Goal: Information Seeking & Learning: Understand process/instructions

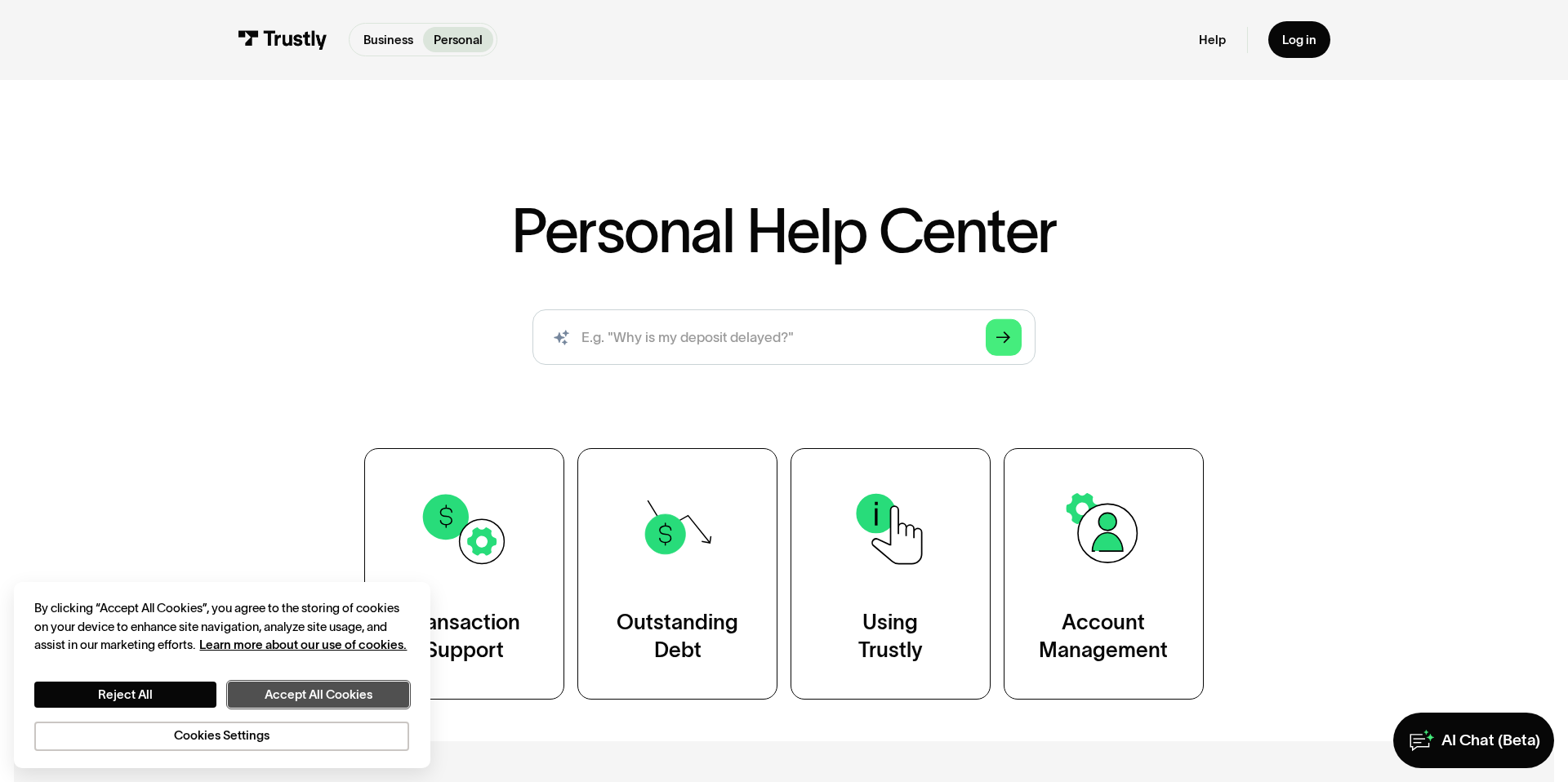
click at [308, 691] on button "Accept All Cookies" at bounding box center [318, 695] width 181 height 26
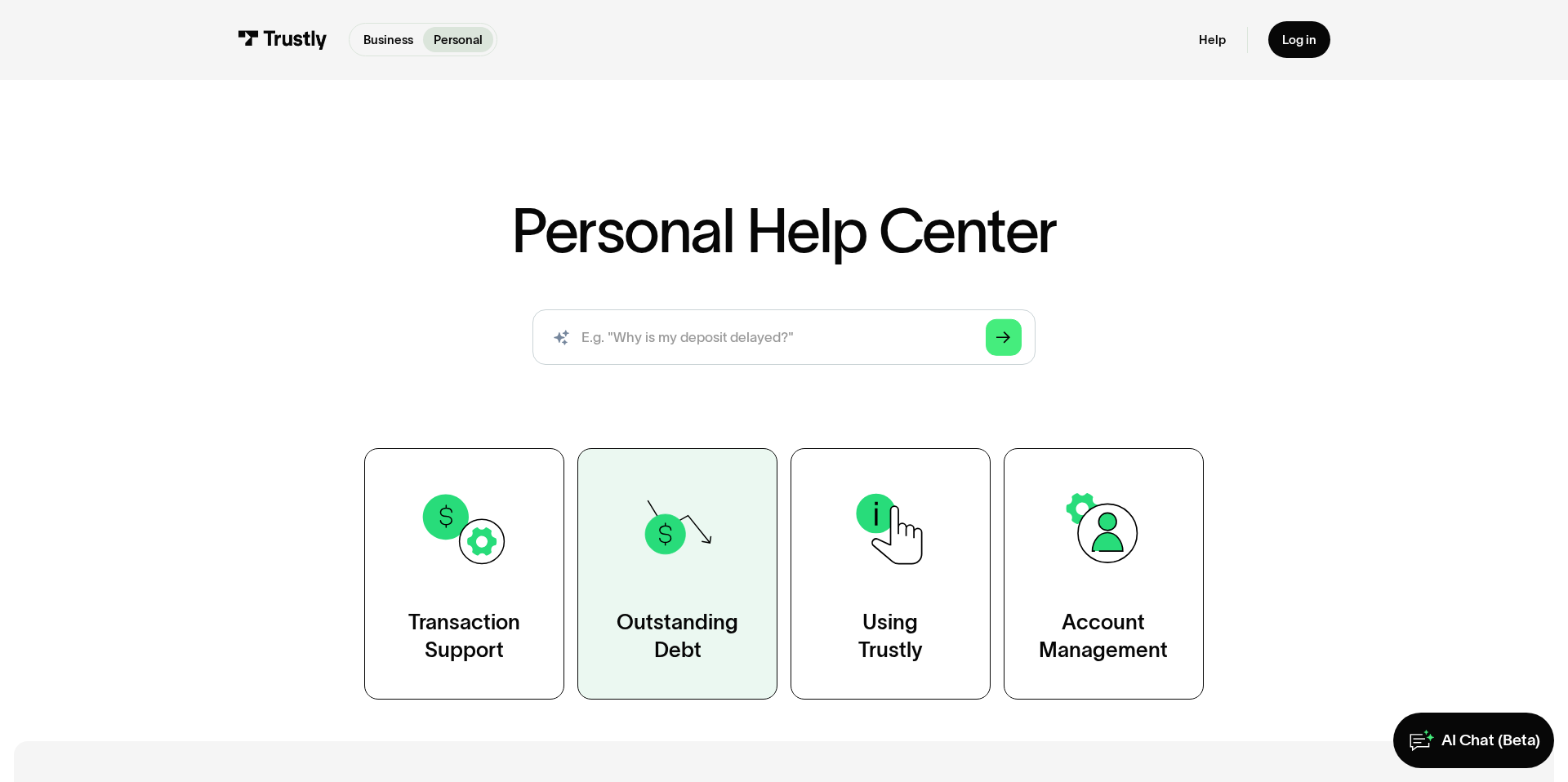
click at [714, 562] on img at bounding box center [677, 529] width 90 height 90
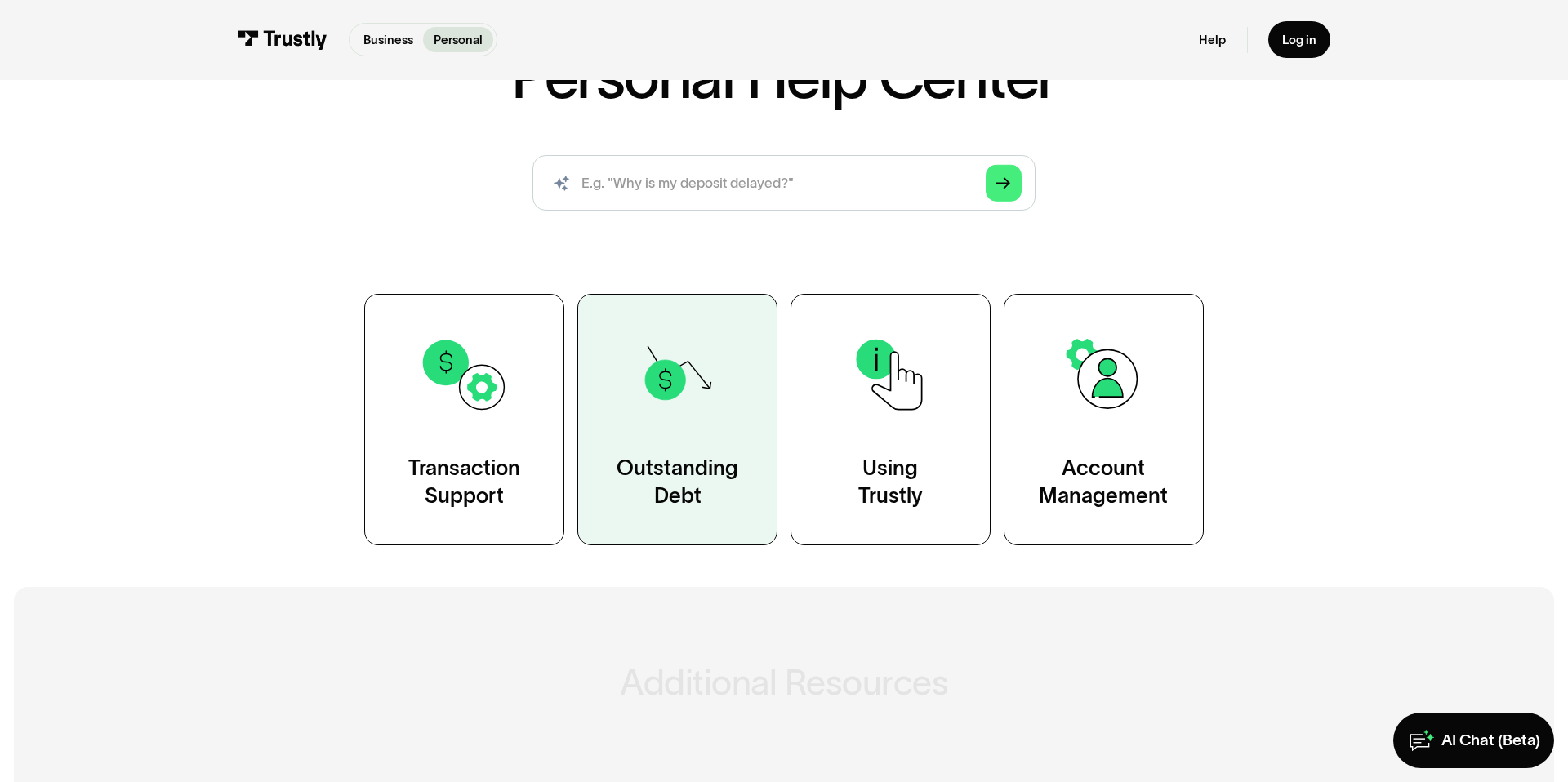
scroll to position [175, 0]
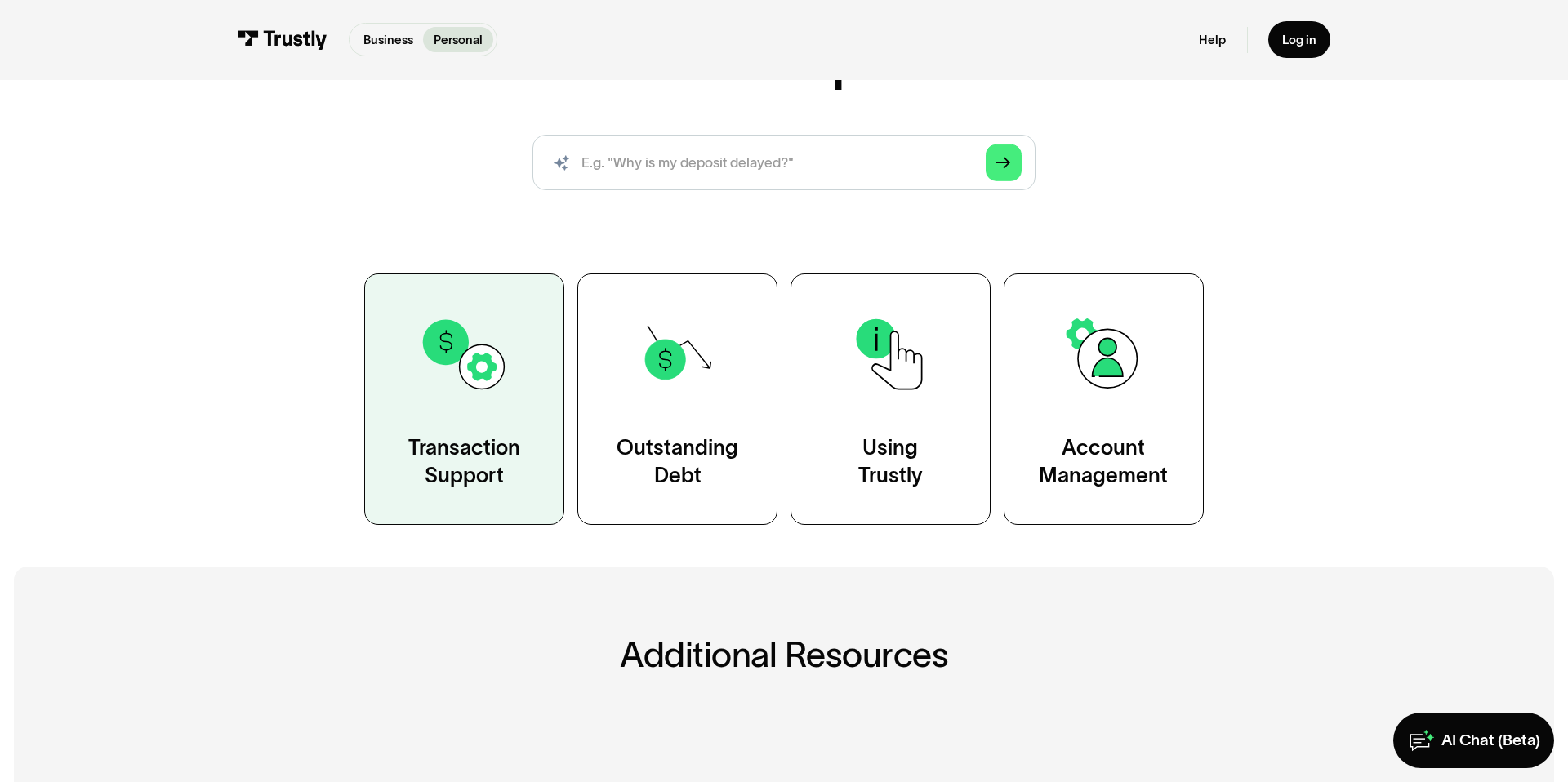
click at [540, 414] on link "Transaction Support" at bounding box center [464, 400] width 200 height 252
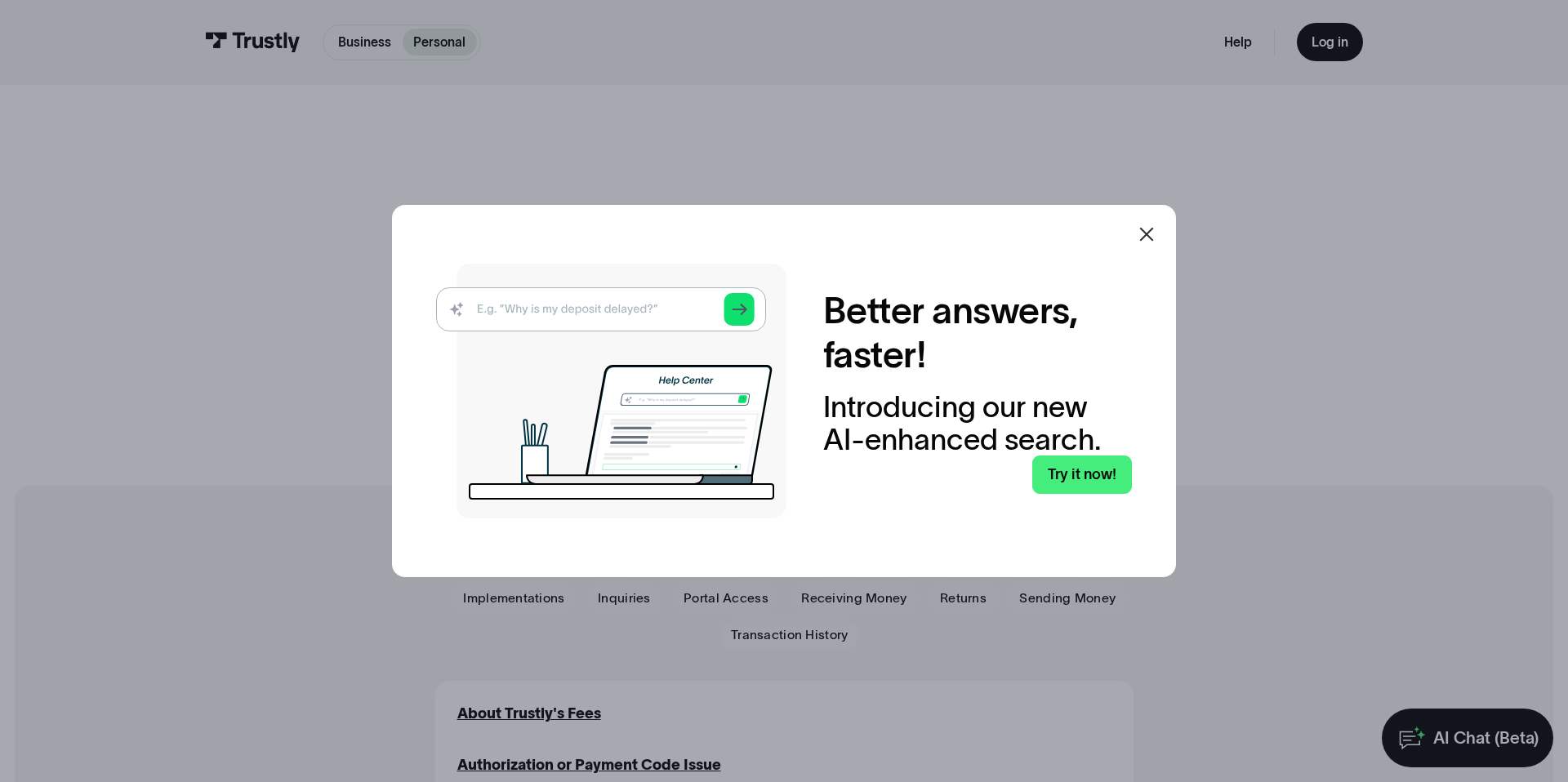
click at [1147, 235] on icon at bounding box center [1147, 234] width 14 height 14
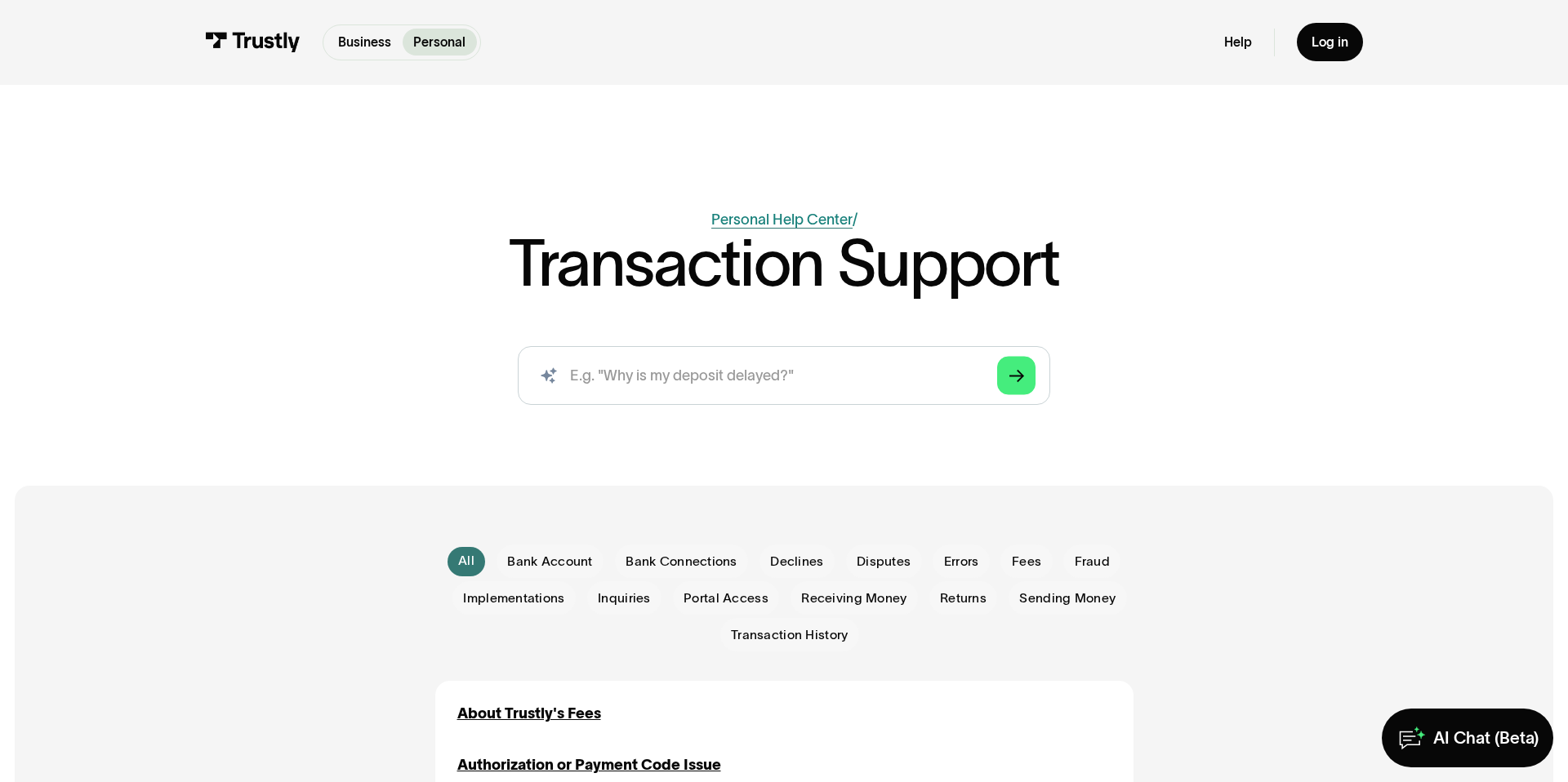
click at [746, 218] on link "Personal Help Center" at bounding box center [782, 220] width 142 height 17
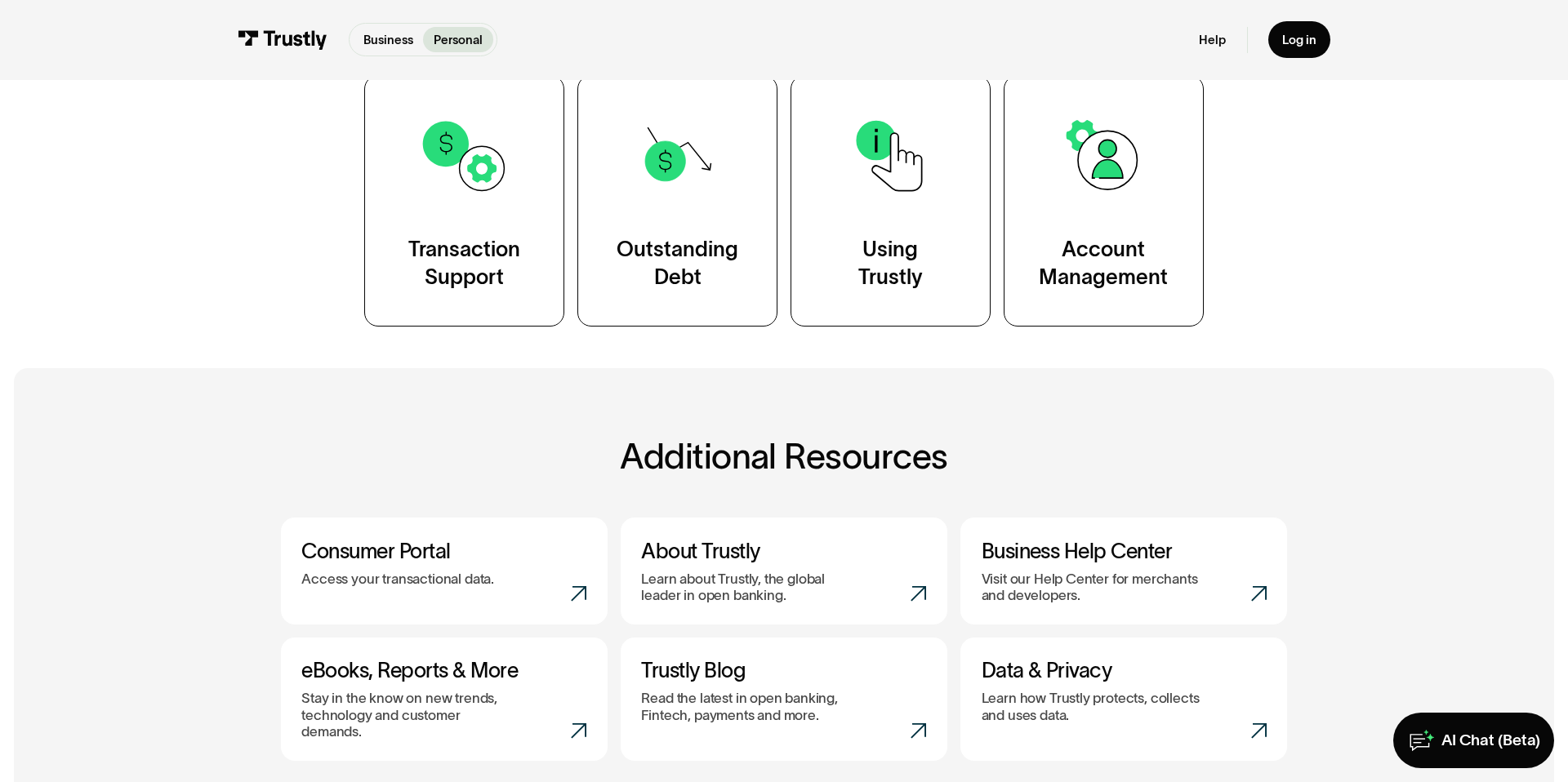
scroll to position [365, 0]
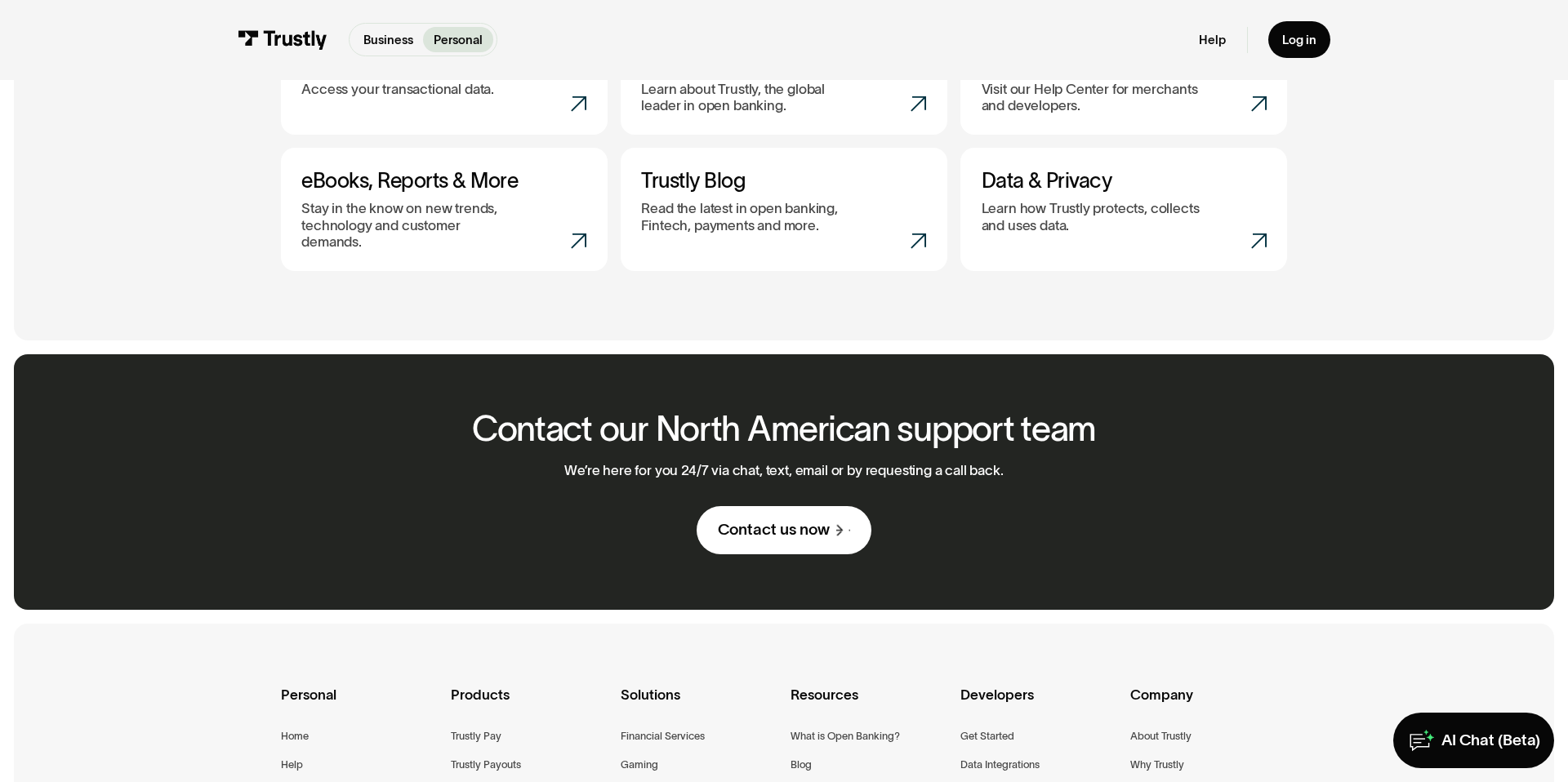
scroll to position [851, 0]
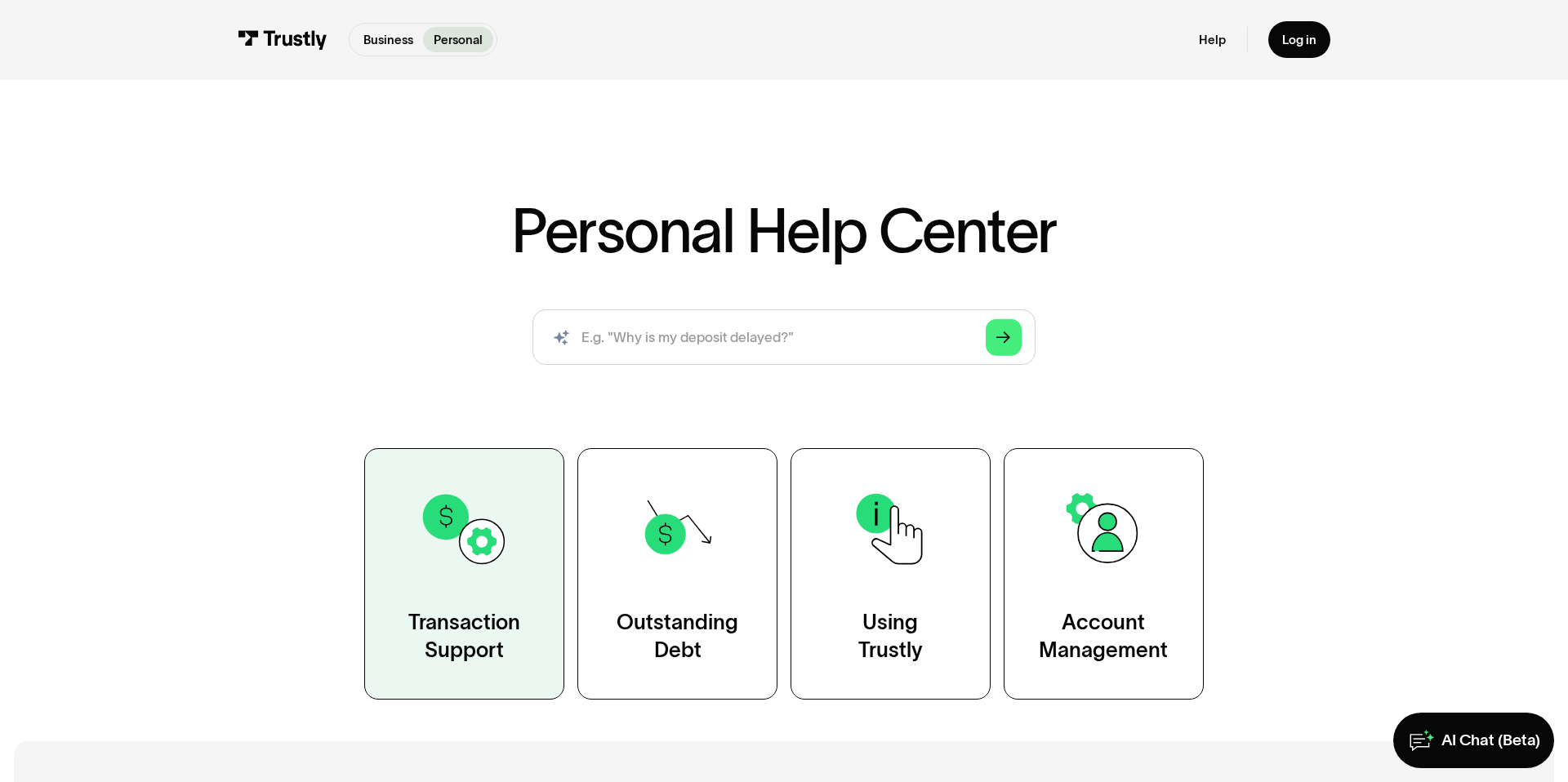
click at [473, 584] on link "Transaction Support" at bounding box center [464, 574] width 200 height 252
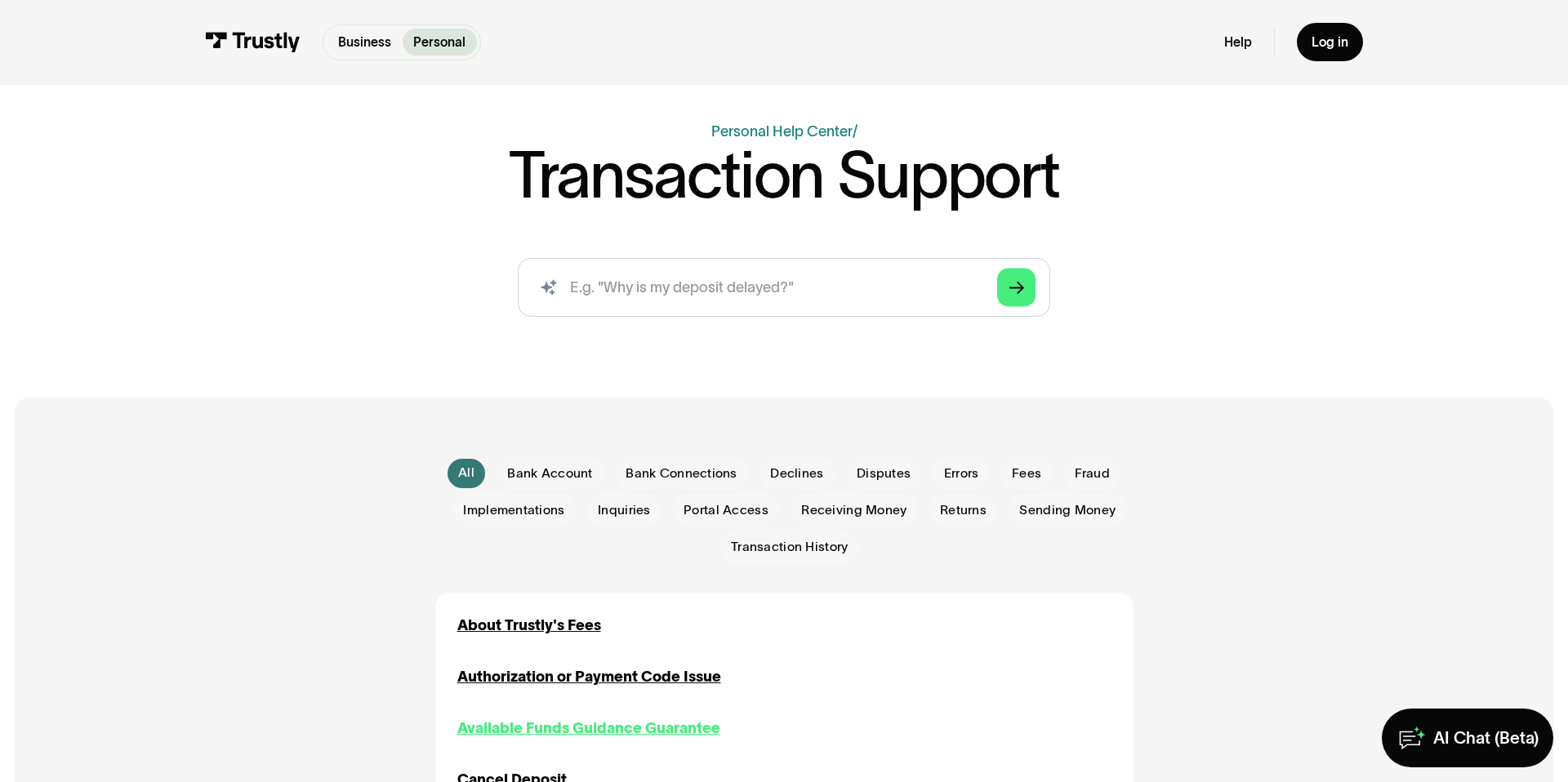
scroll to position [190, 0]
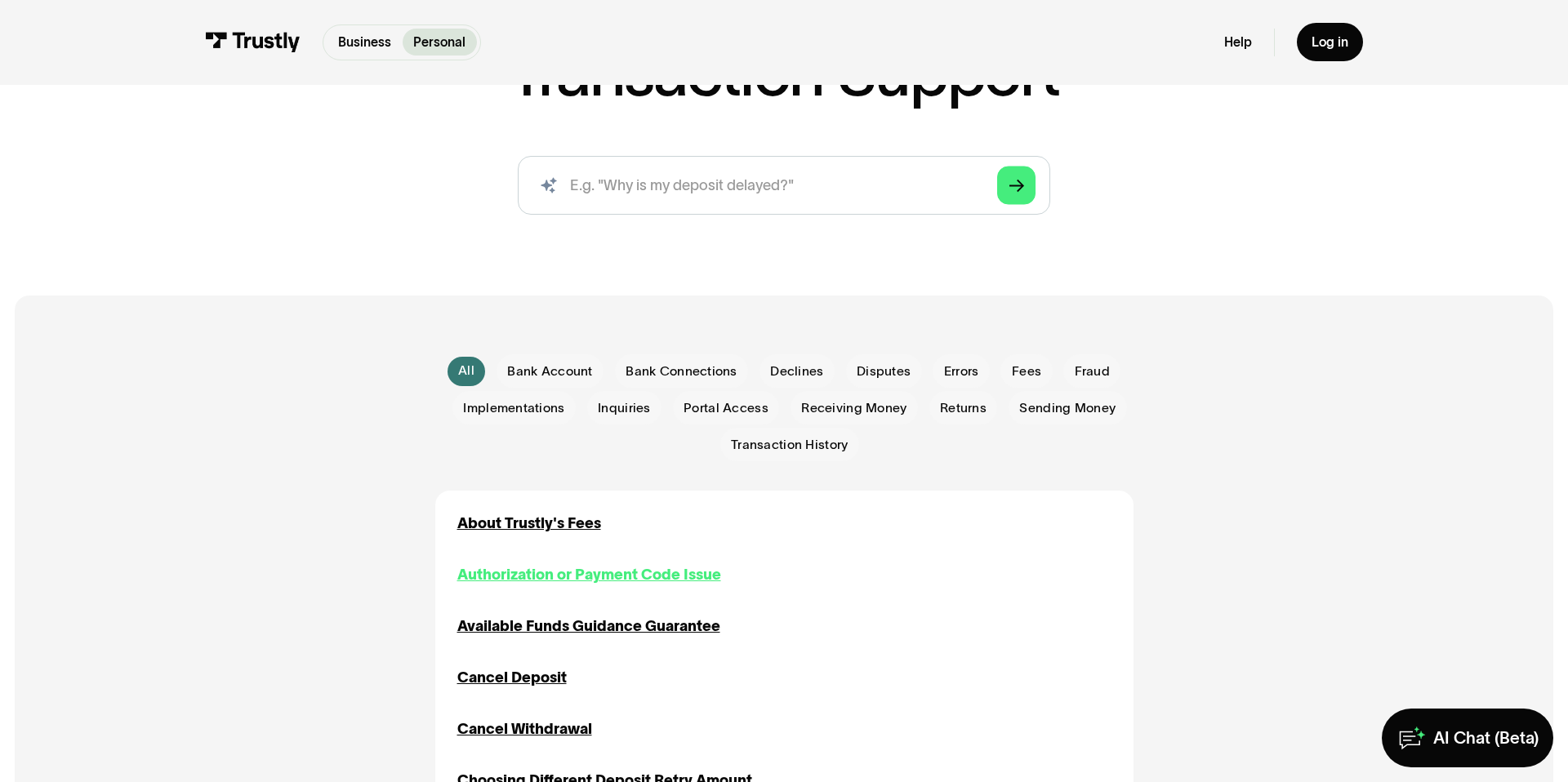
click at [548, 573] on div "Authorization or Payment Code Issue" at bounding box center [589, 575] width 264 height 22
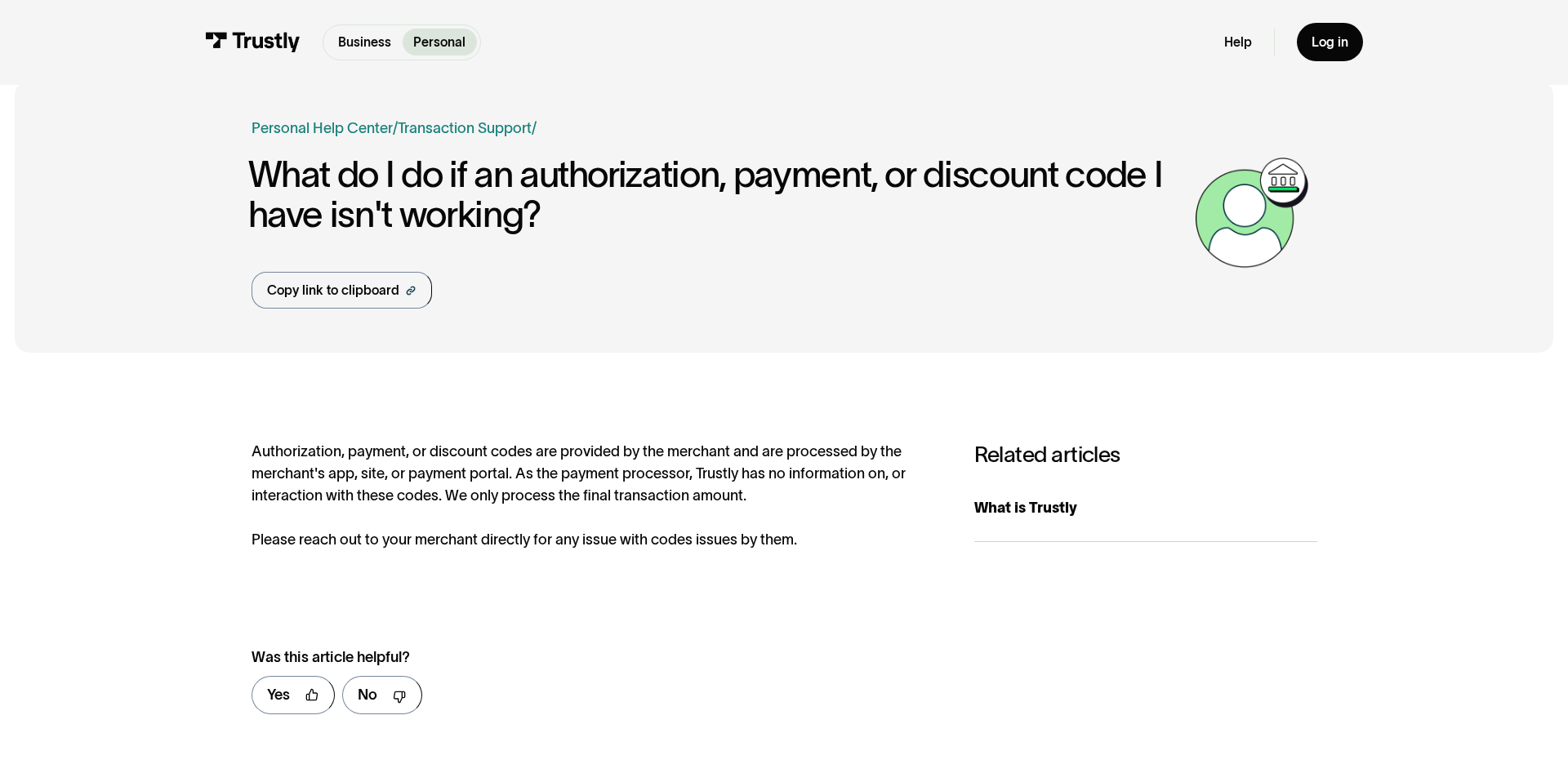
scroll to position [29, 0]
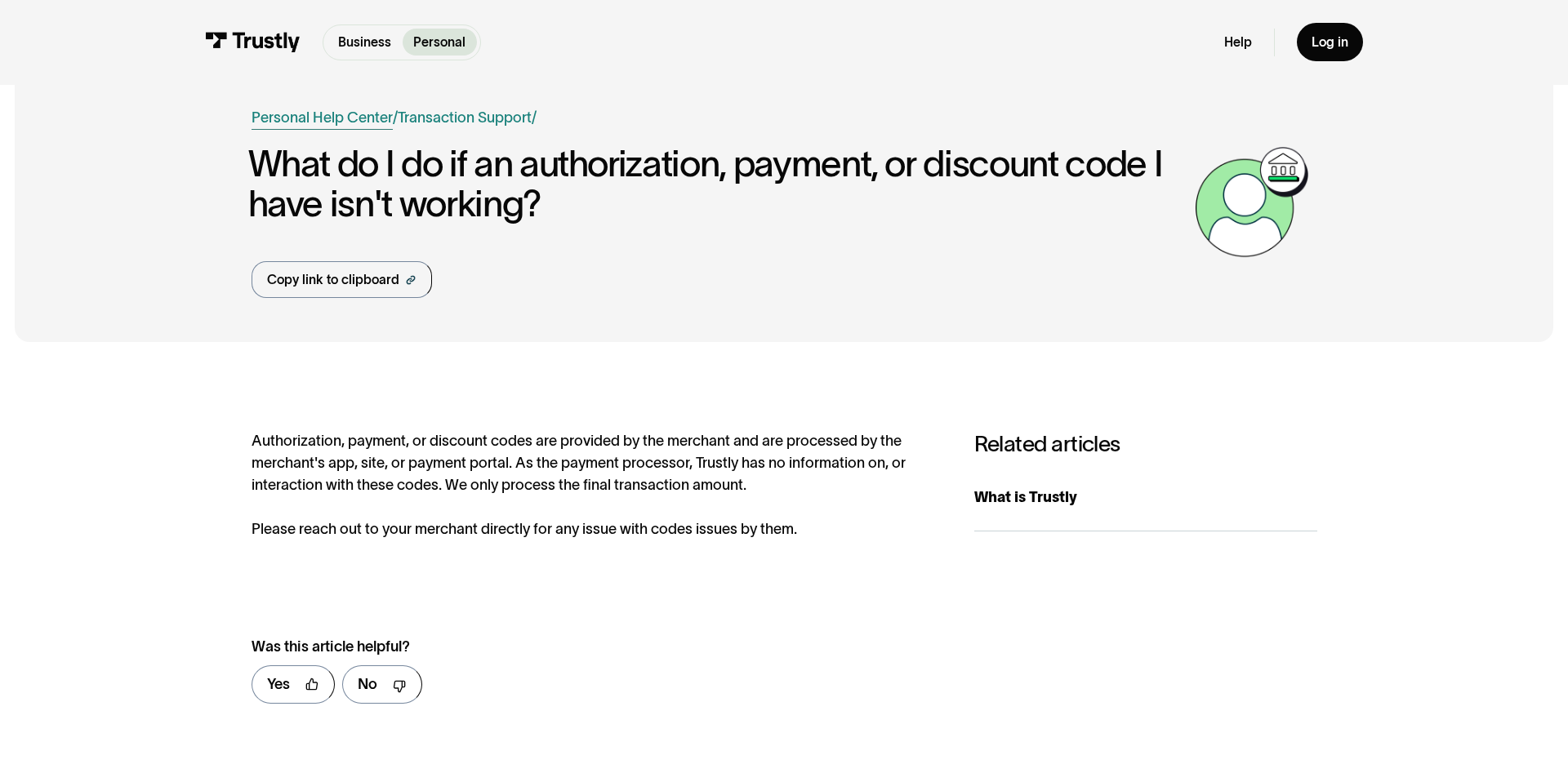
click at [338, 117] on link "Personal Help Center" at bounding box center [323, 118] width 142 height 22
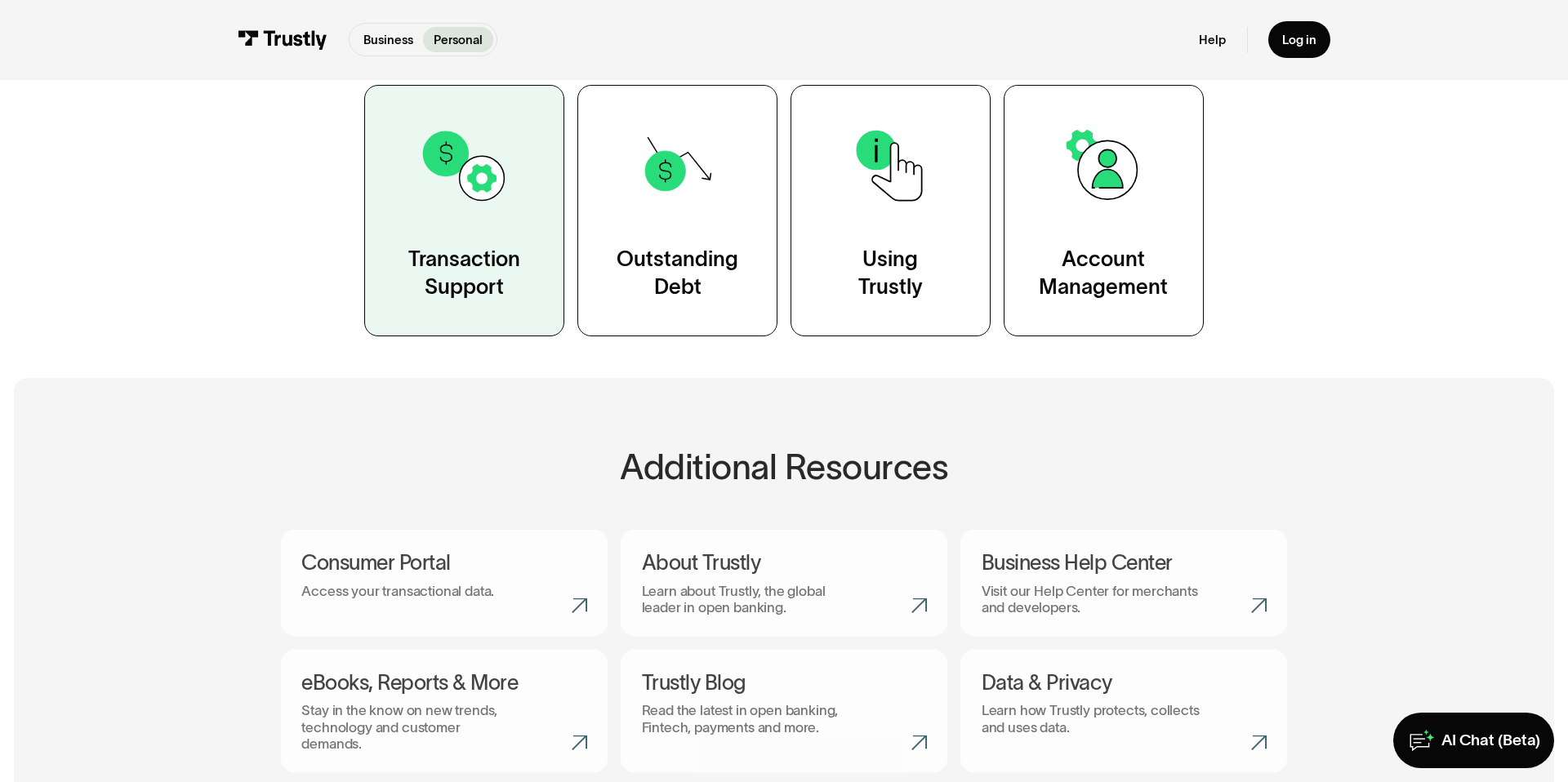
scroll to position [366, 0]
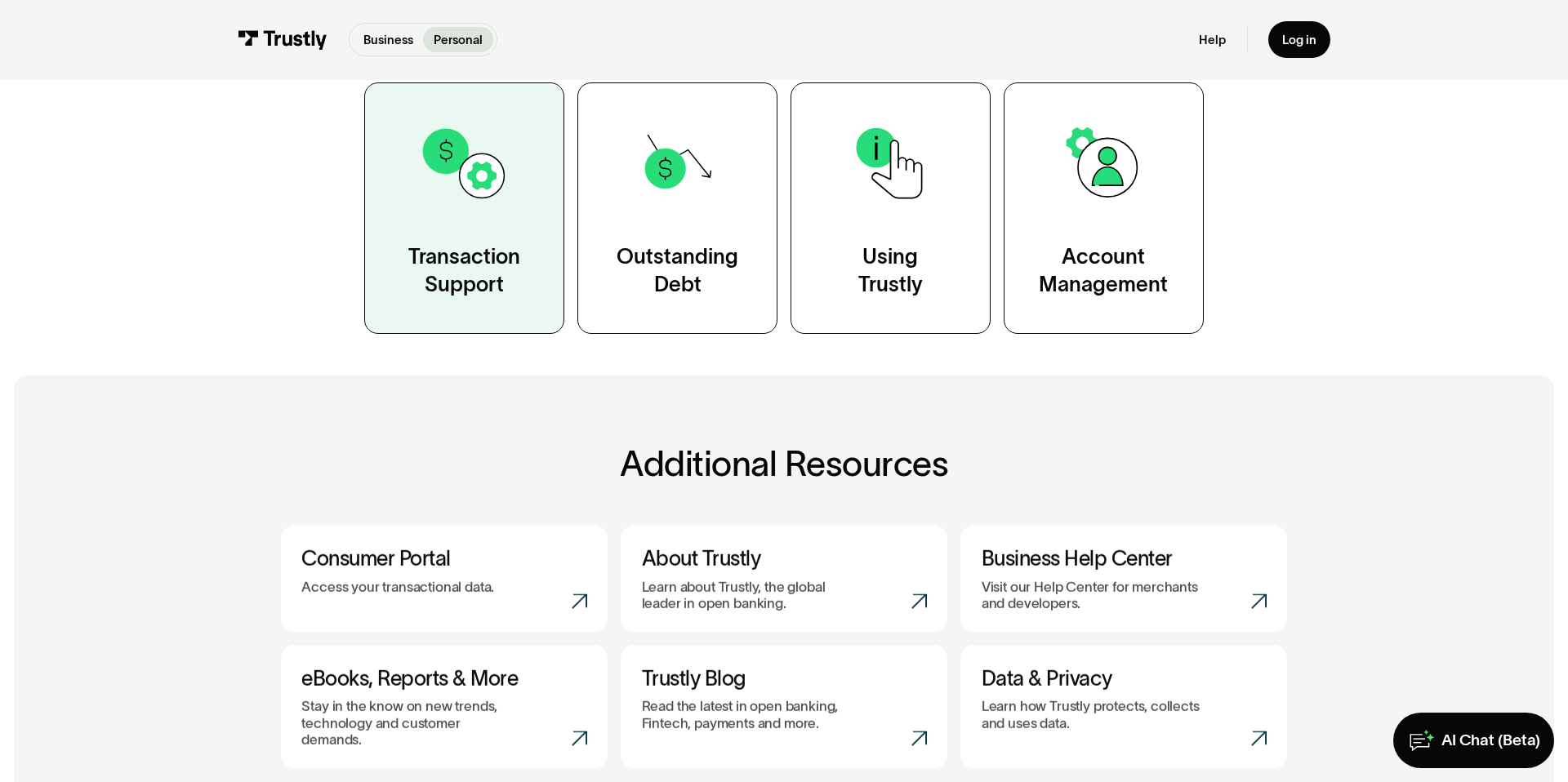
click at [483, 268] on div "Transaction Support" at bounding box center [464, 271] width 112 height 55
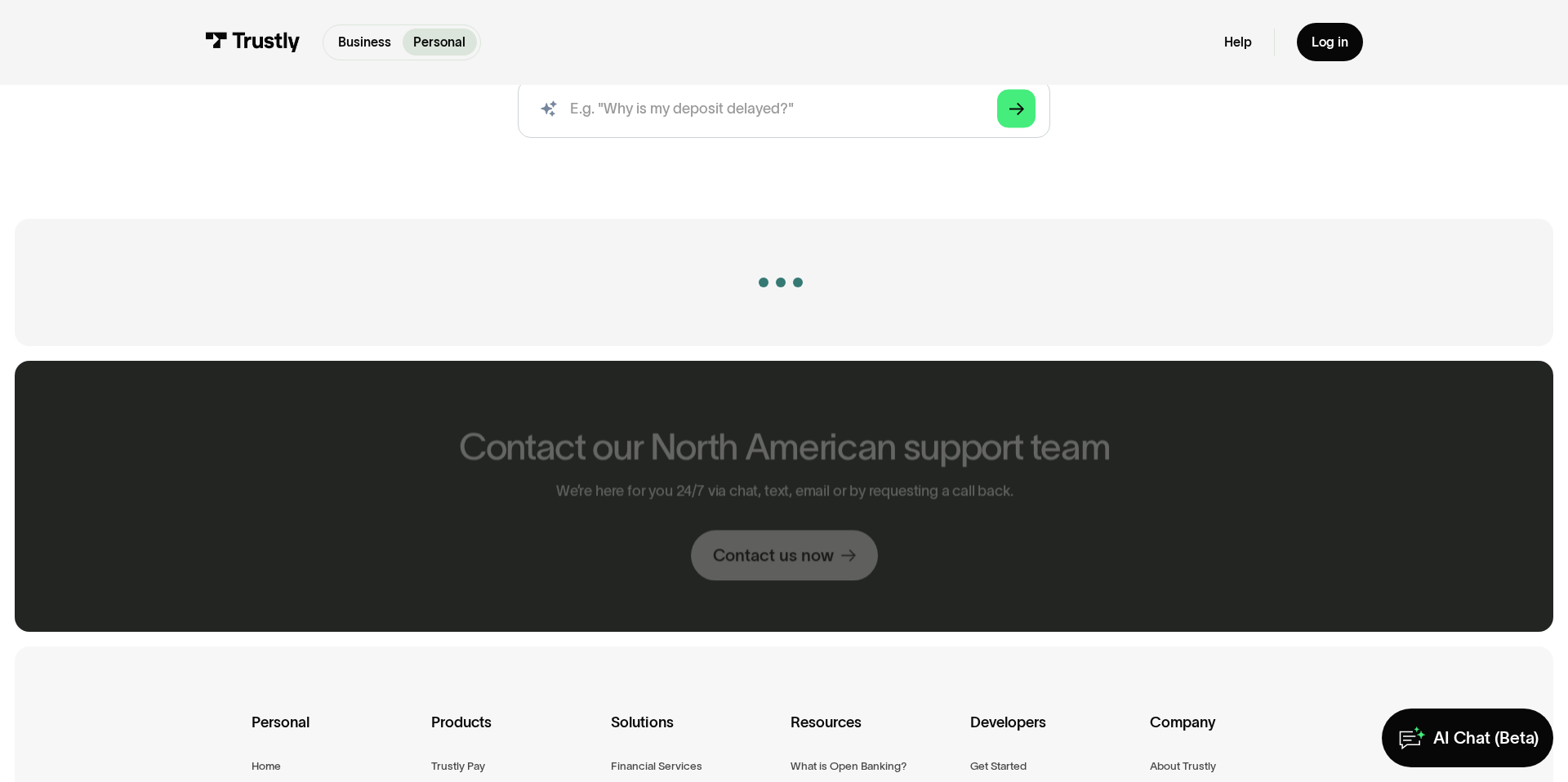
scroll to position [328, 0]
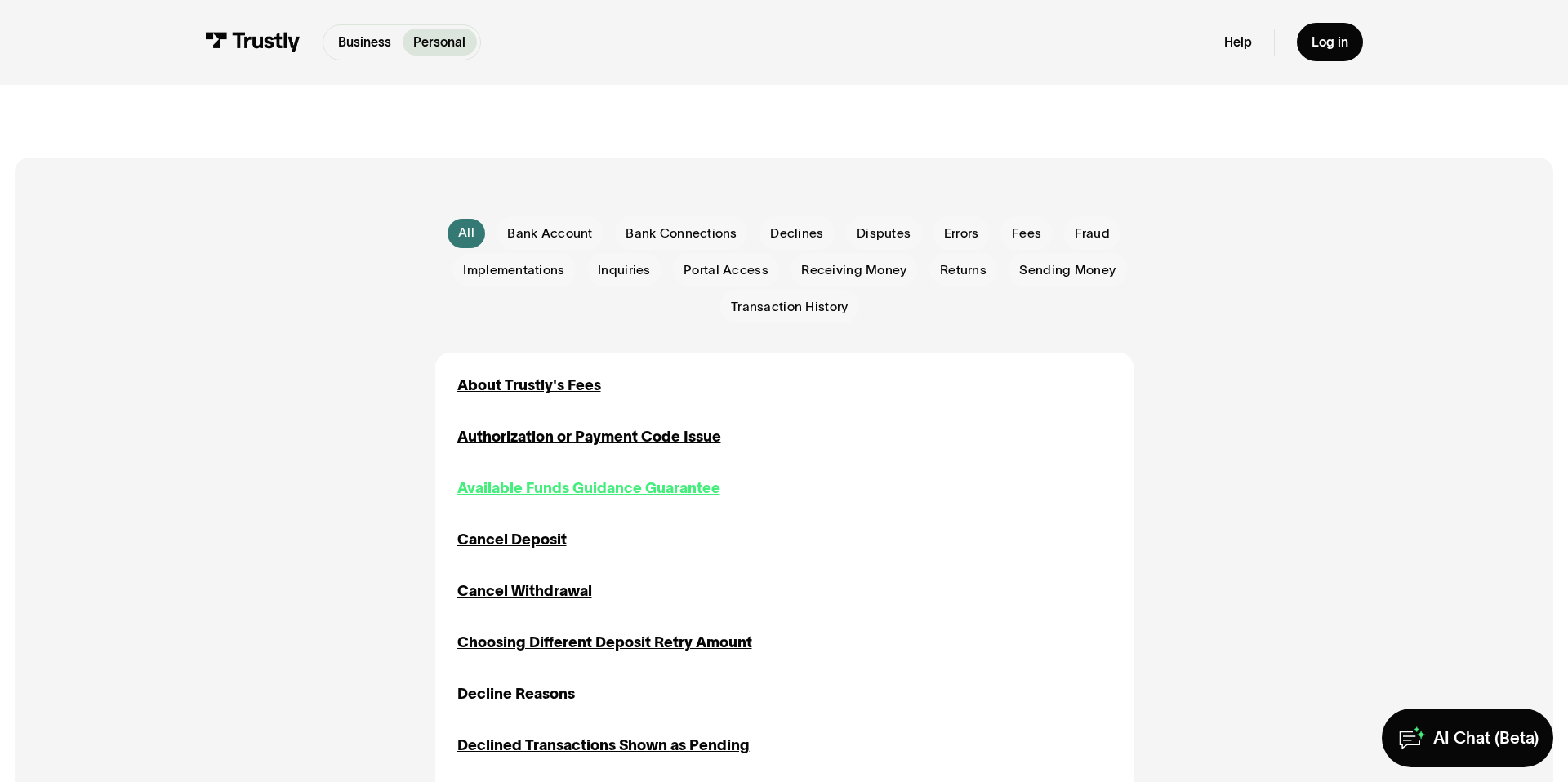
click at [571, 493] on div "Available Funds Guidance Guarantee" at bounding box center [589, 489] width 263 height 22
click at [520, 643] on div "Choosing Different Deposit Retry Amount" at bounding box center [605, 643] width 295 height 22
